Goal: Information Seeking & Learning: Find specific page/section

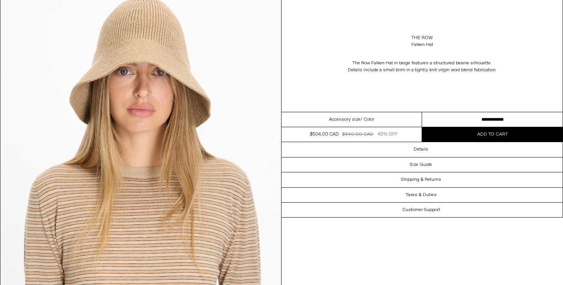
scroll to position [339, 0]
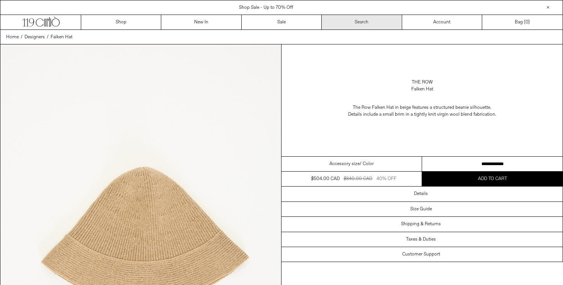
click at [357, 23] on link "Search" at bounding box center [362, 22] width 80 height 15
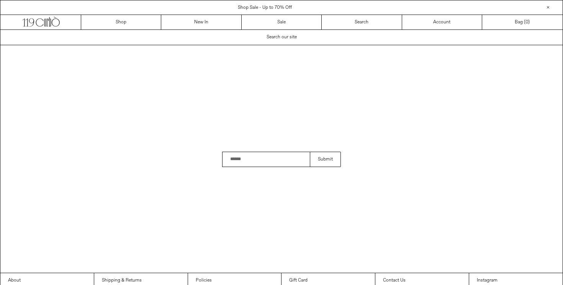
click at [227, 163] on input "Search" at bounding box center [266, 159] width 88 height 15
type input "******"
click at [310, 152] on button "Submit" at bounding box center [325, 159] width 31 height 15
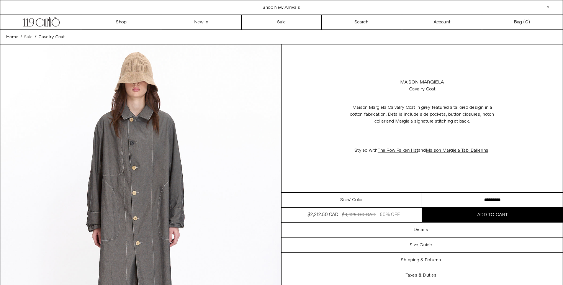
scroll to position [33, 0]
